Goal: Information Seeking & Learning: Learn about a topic

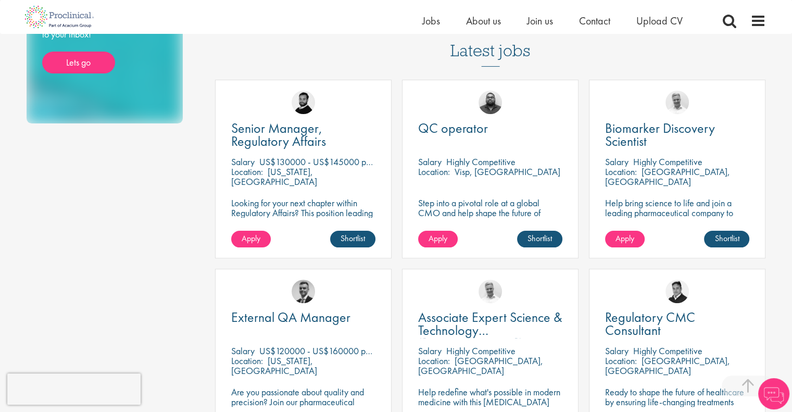
scroll to position [246, 0]
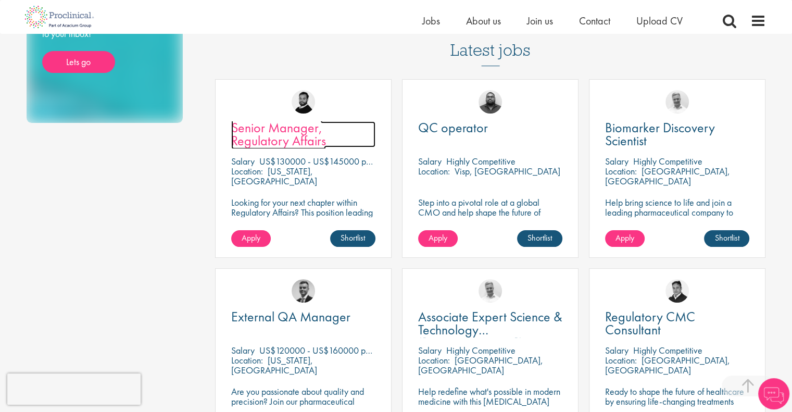
click at [364, 121] on link "Senior Manager, Regulatory Affairs" at bounding box center [303, 134] width 144 height 26
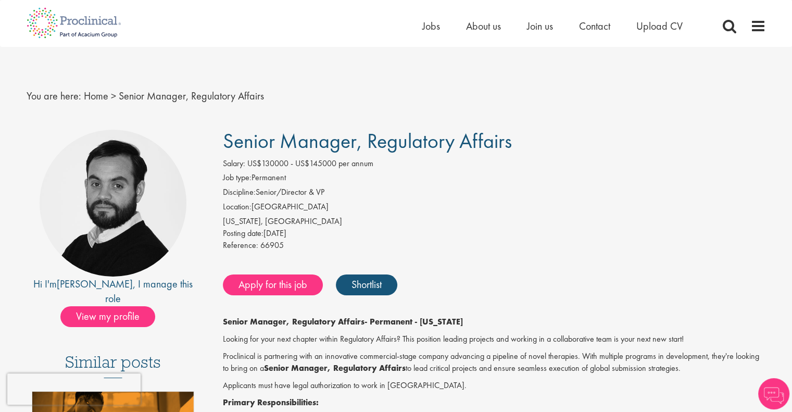
drag, startPoint x: 0, startPoint y: 0, endPoint x: 289, endPoint y: 135, distance: 319.3
click at [289, 135] on span "Senior Manager, Regulatory Affairs" at bounding box center [367, 141] width 289 height 27
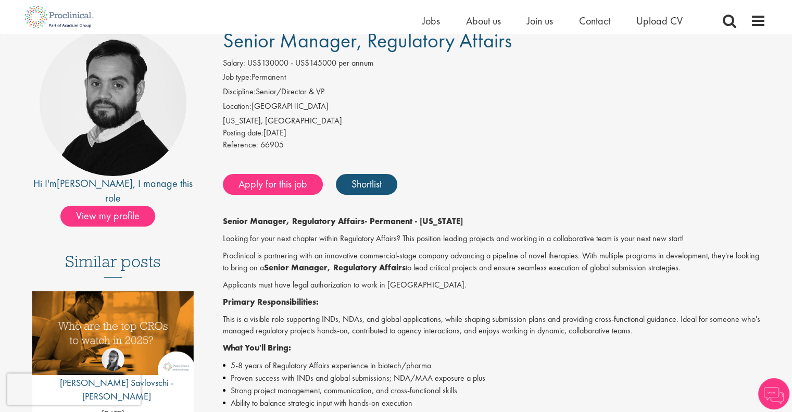
scroll to position [89, 0]
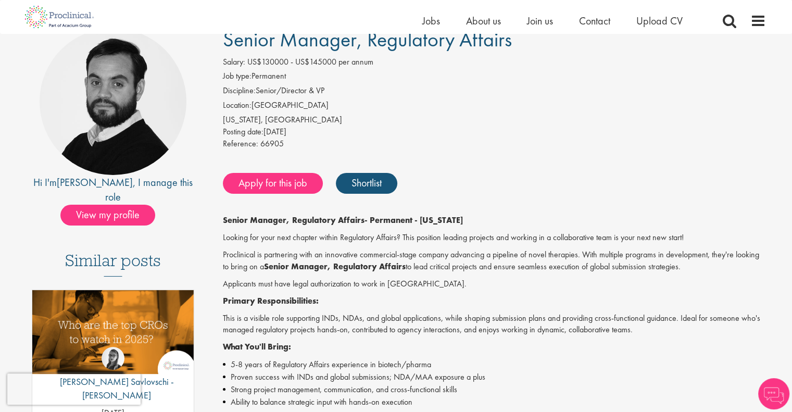
click at [289, 135] on div "Posting date: 05 Sep 2025" at bounding box center [494, 132] width 543 height 12
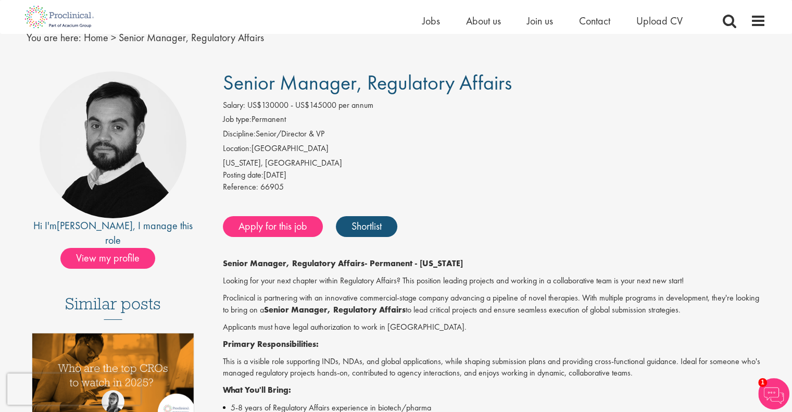
scroll to position [37, 0]
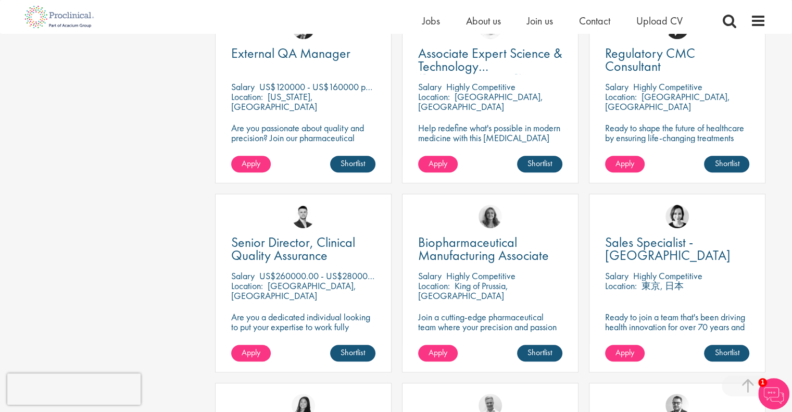
scroll to position [513, 0]
